Goal: Task Accomplishment & Management: Complete application form

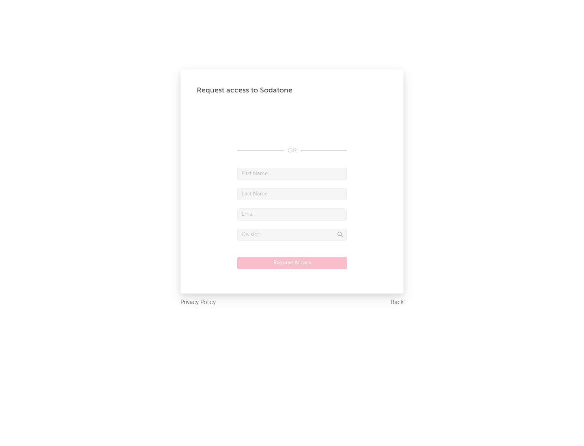
click at [292, 174] on input "text" at bounding box center [291, 174] width 109 height 12
type input "[PERSON_NAME]"
click at [292, 194] on input "text" at bounding box center [291, 194] width 109 height 12
type input "[PERSON_NAME]"
click at [292, 214] on input "text" at bounding box center [291, 214] width 109 height 12
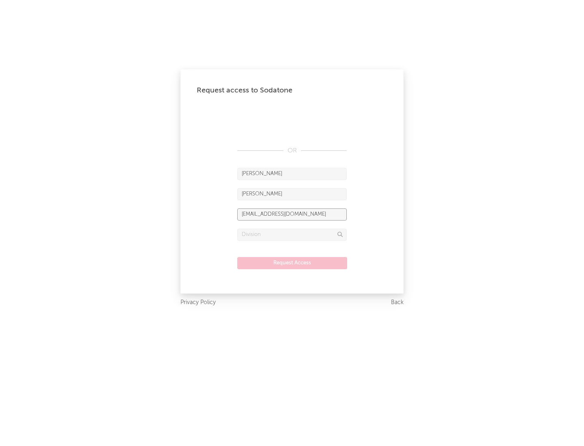
type input "[EMAIL_ADDRESS][DOMAIN_NAME]"
click at [292, 234] on input "text" at bounding box center [291, 235] width 109 height 12
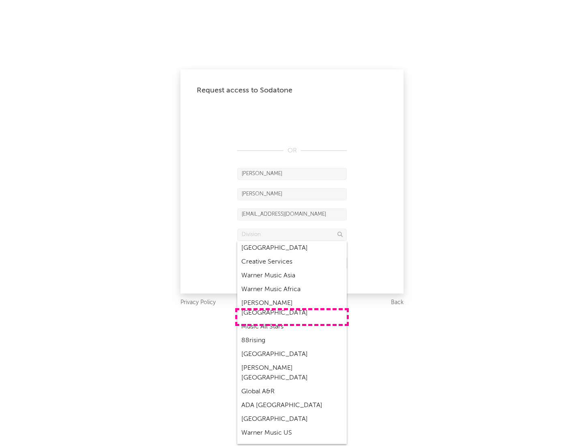
click at [292, 320] on div "Music All Stars" at bounding box center [291, 327] width 109 height 14
type input "Music All Stars"
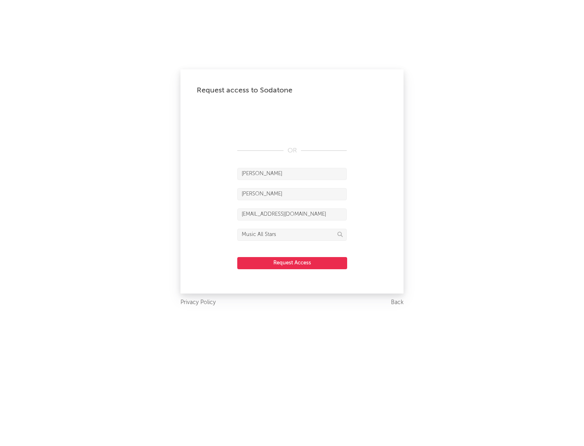
click at [292, 263] on button "Request Access" at bounding box center [292, 263] width 110 height 12
